Goal: Transaction & Acquisition: Obtain resource

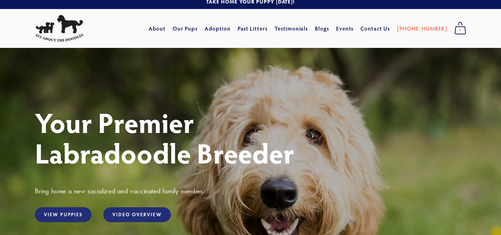
scroll to position [3, 0]
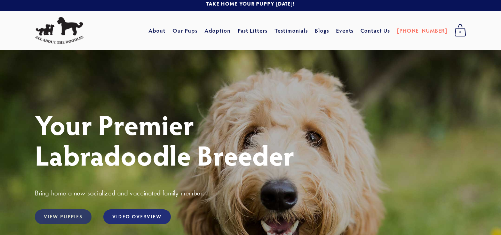
click at [67, 221] on link "View Puppies" at bounding box center [63, 217] width 57 height 15
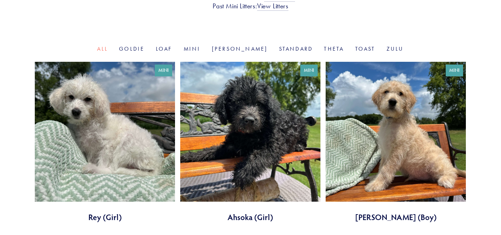
scroll to position [191, 0]
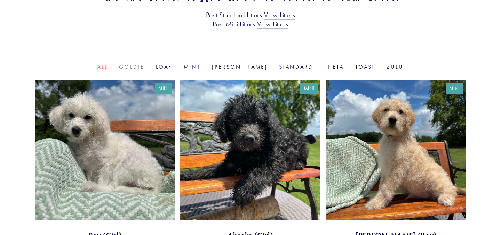
click at [144, 66] on link "Goldie" at bounding box center [131, 67] width 25 height 7
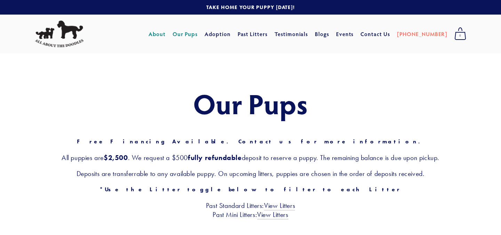
click at [165, 32] on link "About" at bounding box center [156, 34] width 17 height 13
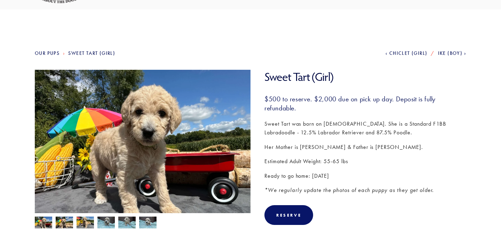
scroll to position [45, 0]
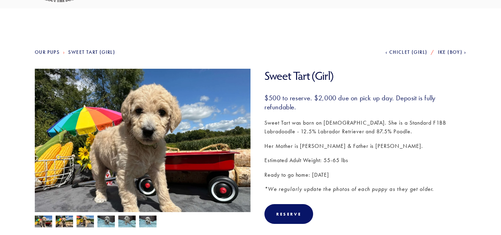
click at [70, 224] on img at bounding box center [64, 222] width 17 height 13
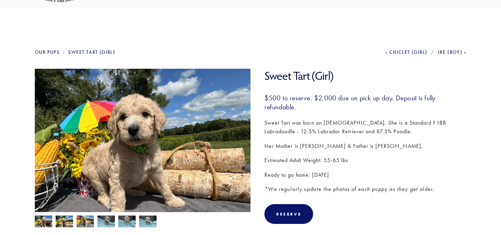
click at [84, 222] on img at bounding box center [84, 222] width 17 height 13
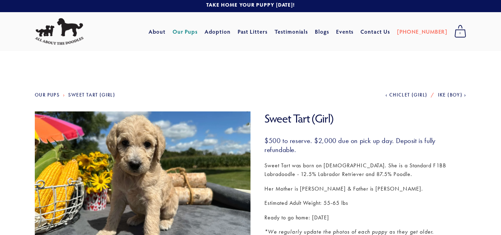
scroll to position [3, 0]
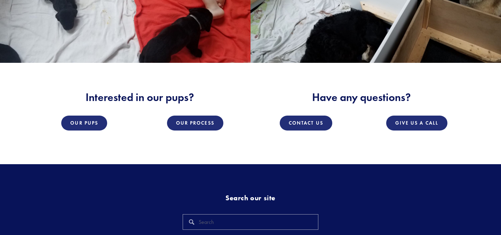
scroll to position [1004, 0]
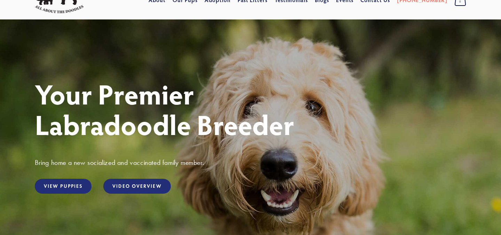
scroll to position [5, 0]
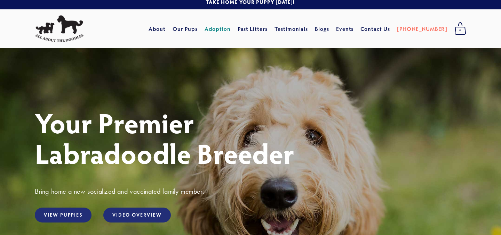
click at [230, 29] on link "Adoption" at bounding box center [217, 29] width 26 height 13
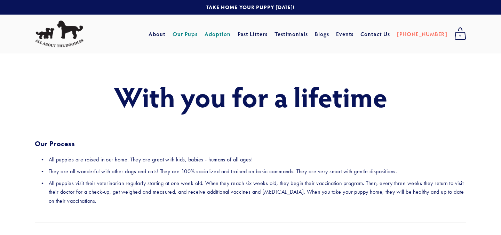
click at [198, 34] on link "Our Pups" at bounding box center [184, 34] width 25 height 13
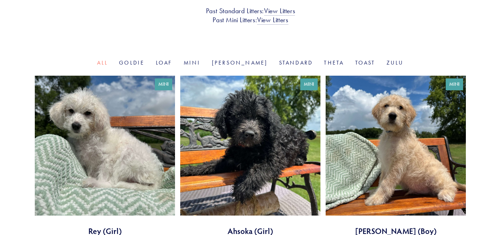
scroll to position [174, 0]
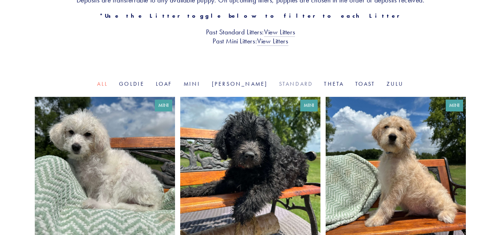
click at [279, 83] on link "Standard" at bounding box center [296, 84] width 34 height 7
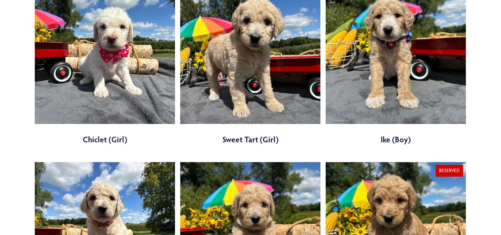
scroll to position [286, 0]
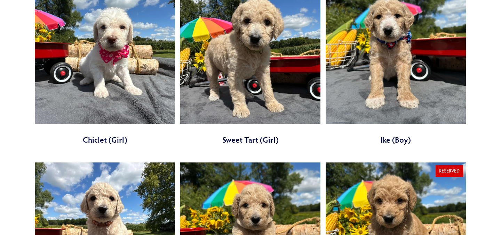
click at [260, 66] on link at bounding box center [250, 64] width 140 height 161
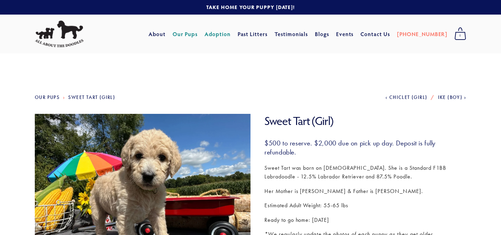
click at [230, 33] on link "Adoption" at bounding box center [217, 34] width 26 height 13
